Goal: Check status: Check status

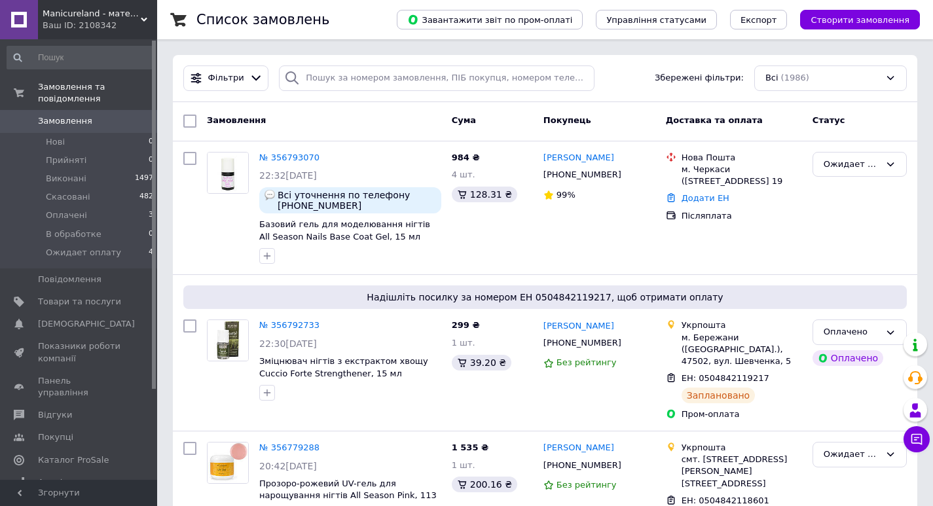
click at [119, 115] on span "Замовлення" at bounding box center [79, 121] width 83 height 12
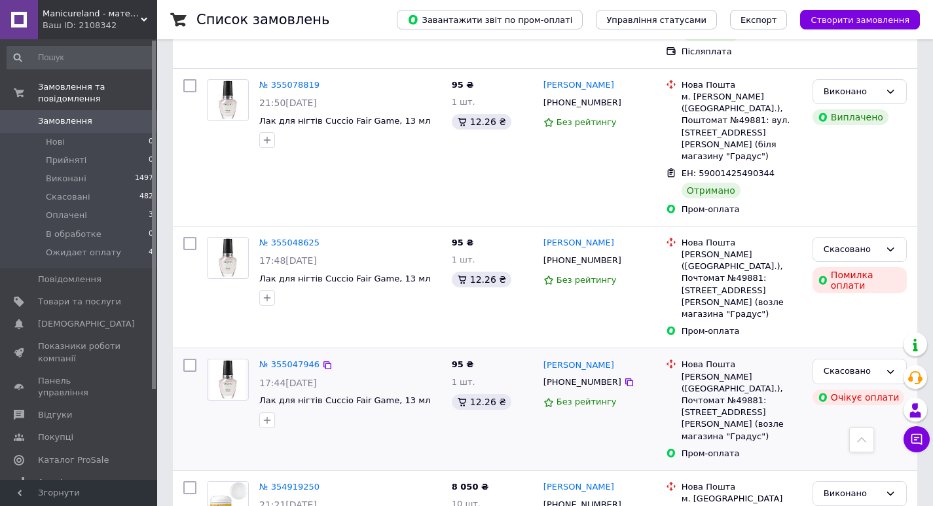
scroll to position [2048, 0]
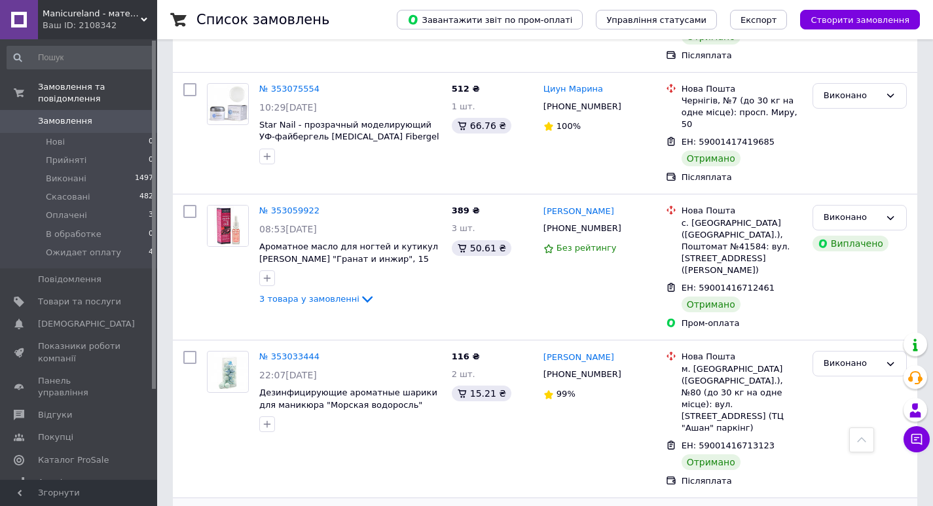
scroll to position [2134, 0]
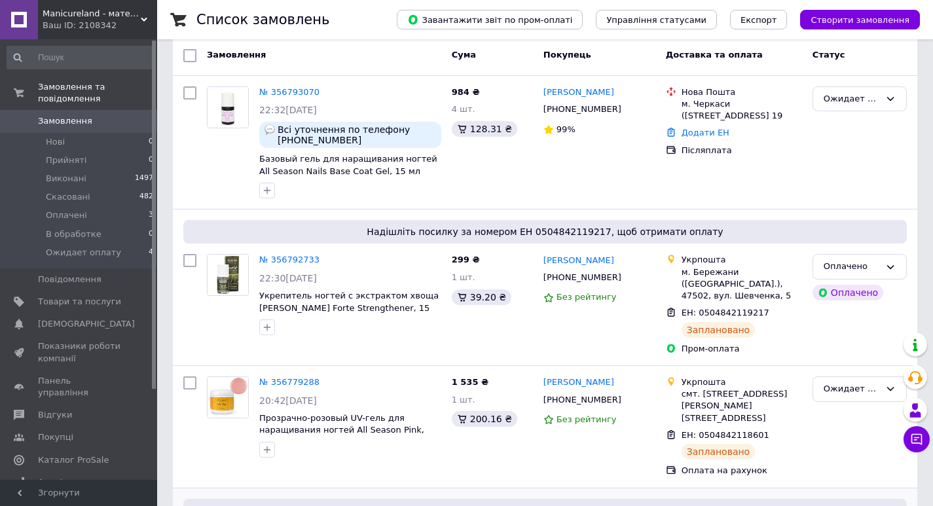
scroll to position [262, 0]
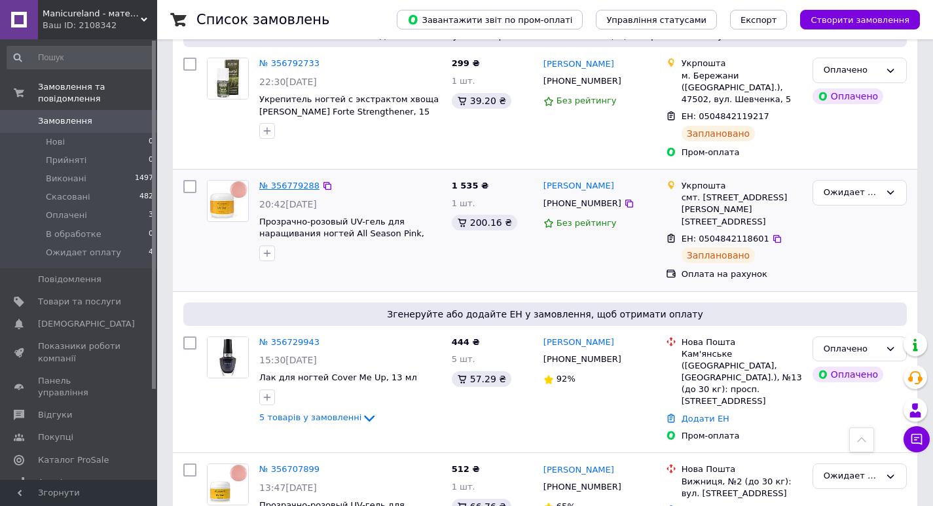
click at [282, 181] on link "№ 356779288" at bounding box center [289, 186] width 60 height 10
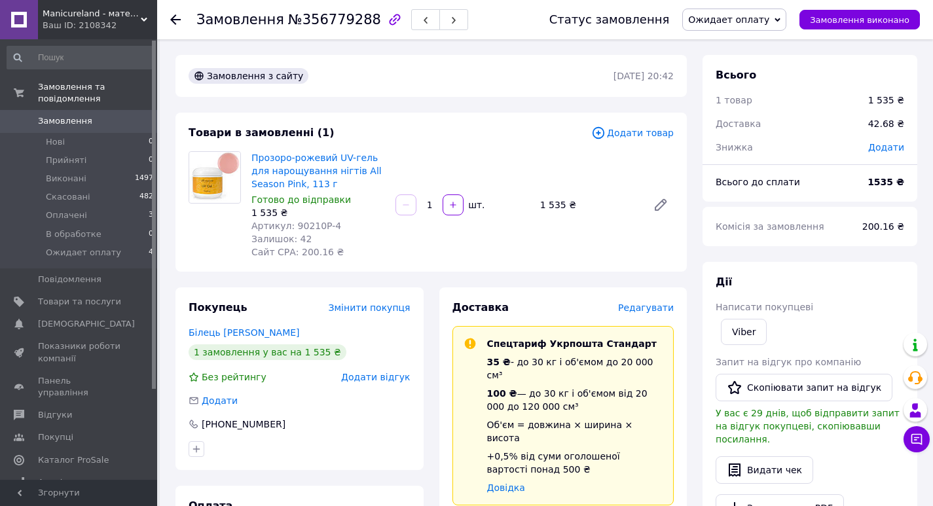
click at [112, 115] on span "Замовлення" at bounding box center [79, 121] width 83 height 12
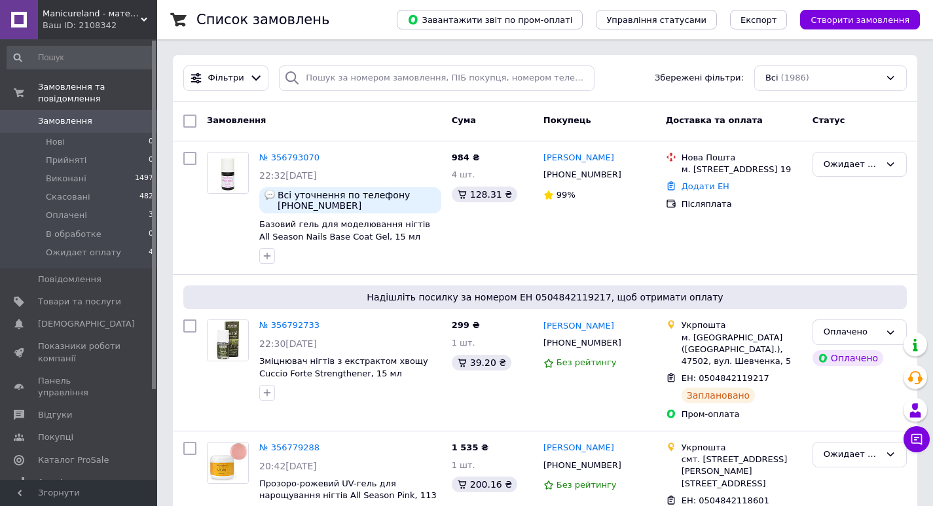
click at [92, 115] on span "Замовлення" at bounding box center [79, 121] width 83 height 12
